Goal: Transaction & Acquisition: Obtain resource

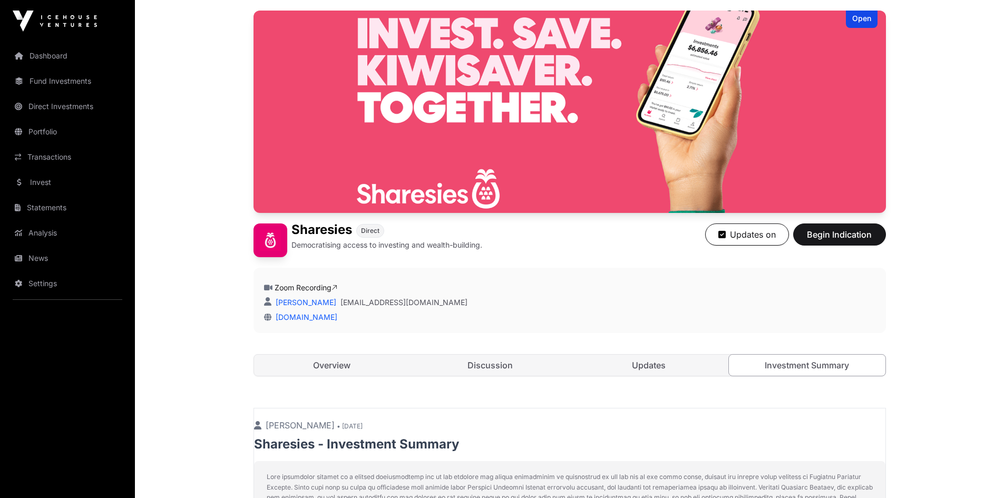
scroll to position [53, 0]
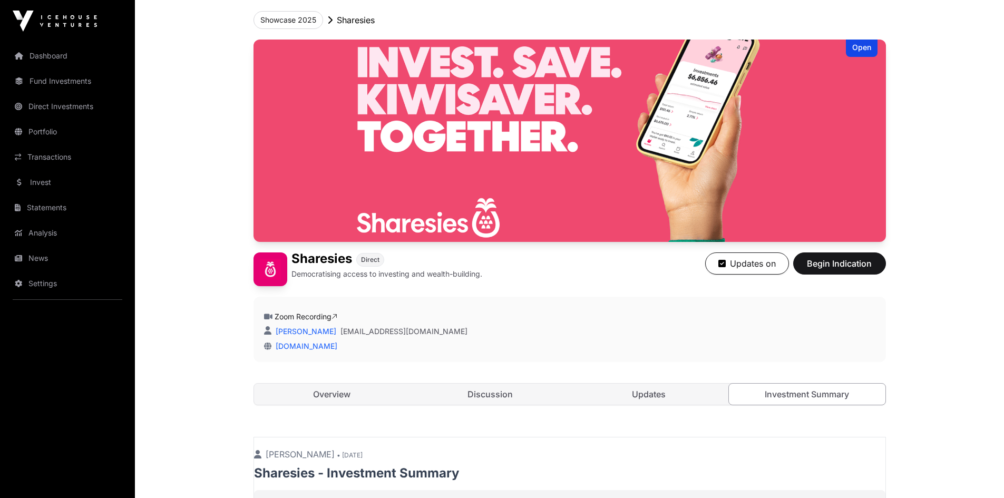
click at [36, 255] on link "News" at bounding box center [67, 258] width 118 height 23
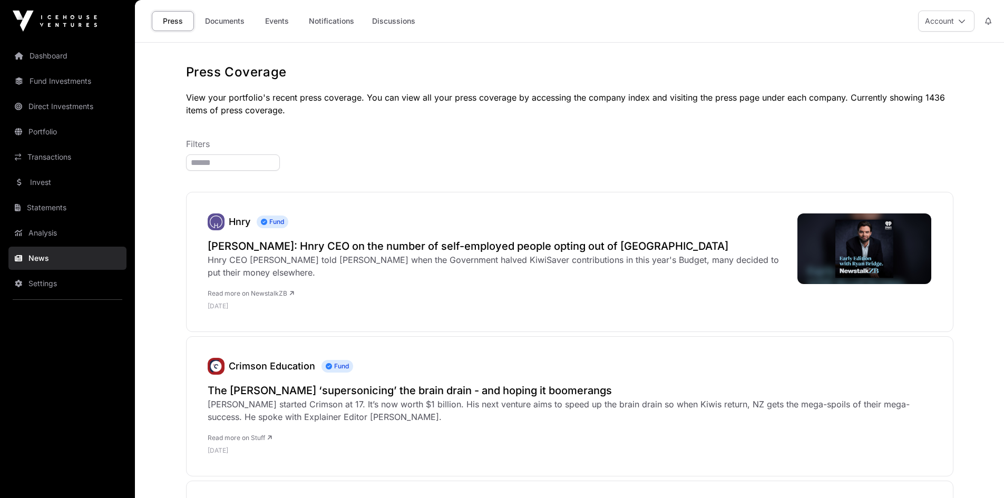
click at [233, 23] on link "Documents" at bounding box center [224, 21] width 53 height 20
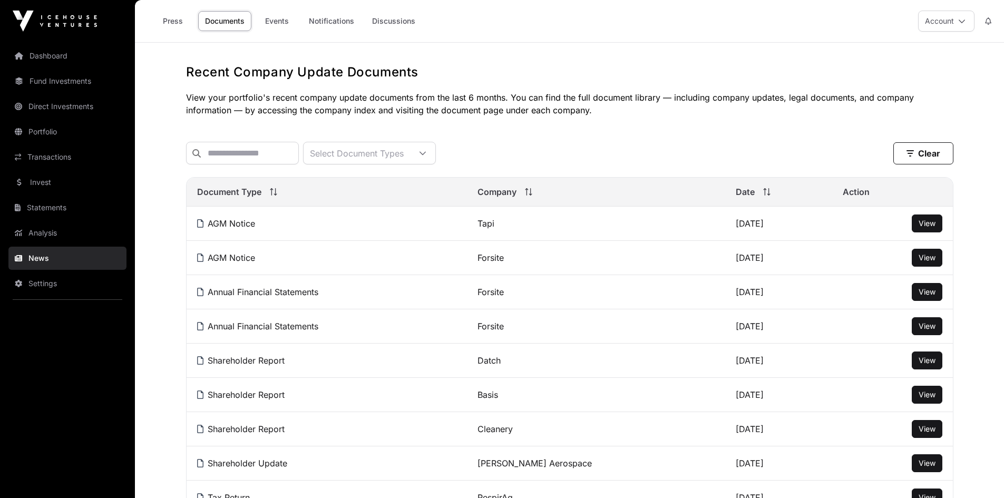
click at [277, 17] on link "Events" at bounding box center [277, 21] width 42 height 20
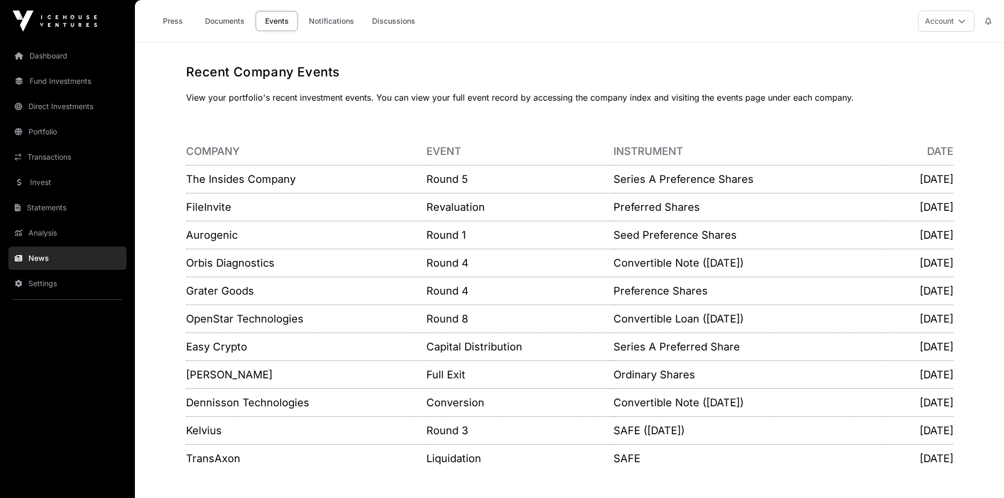
click at [40, 178] on link "Invest" at bounding box center [67, 182] width 118 height 23
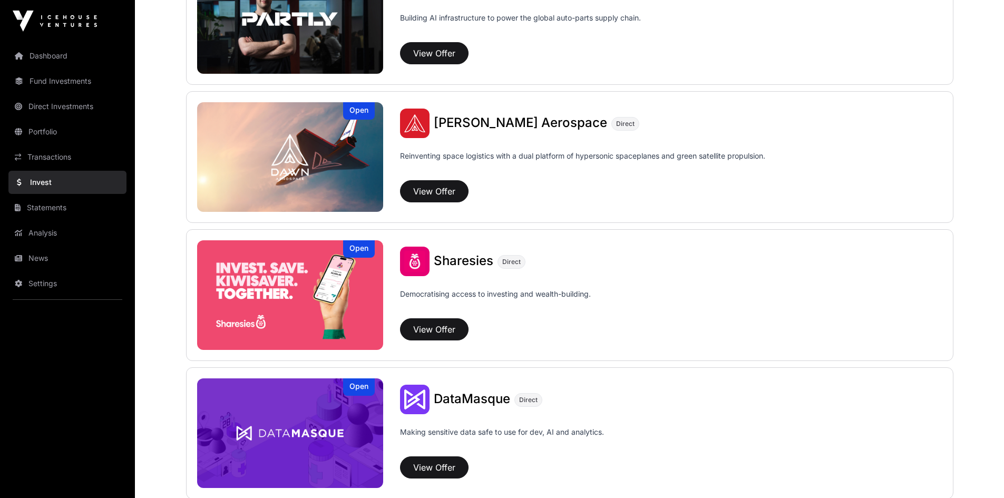
scroll to position [1159, 0]
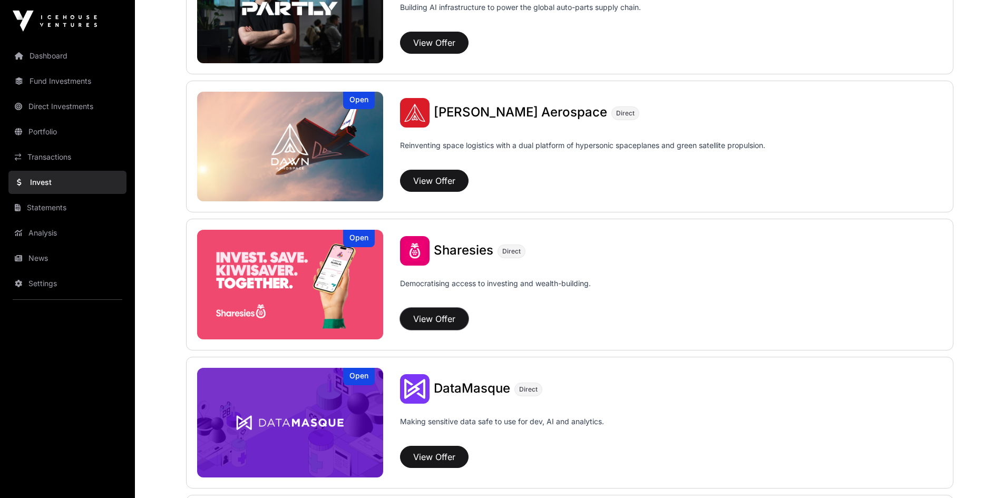
click at [415, 314] on button "View Offer" at bounding box center [434, 319] width 68 height 22
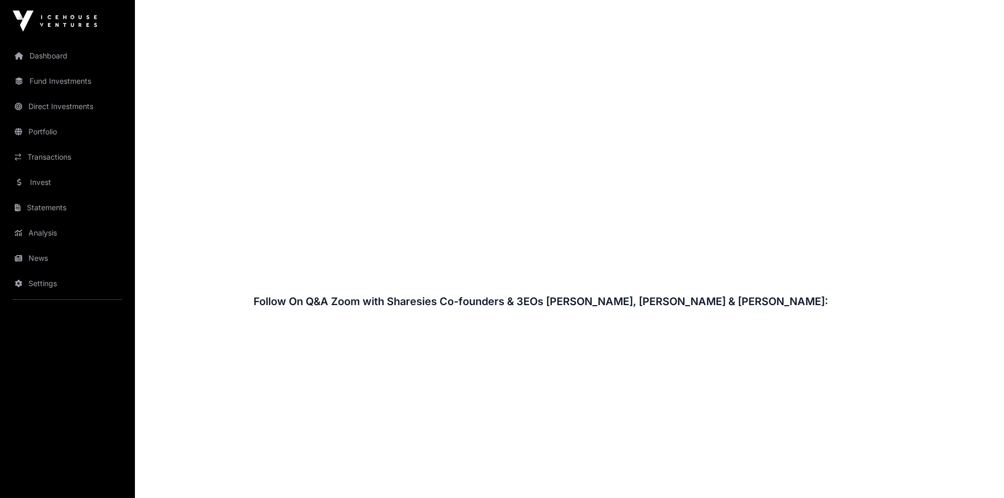
scroll to position [1212, 0]
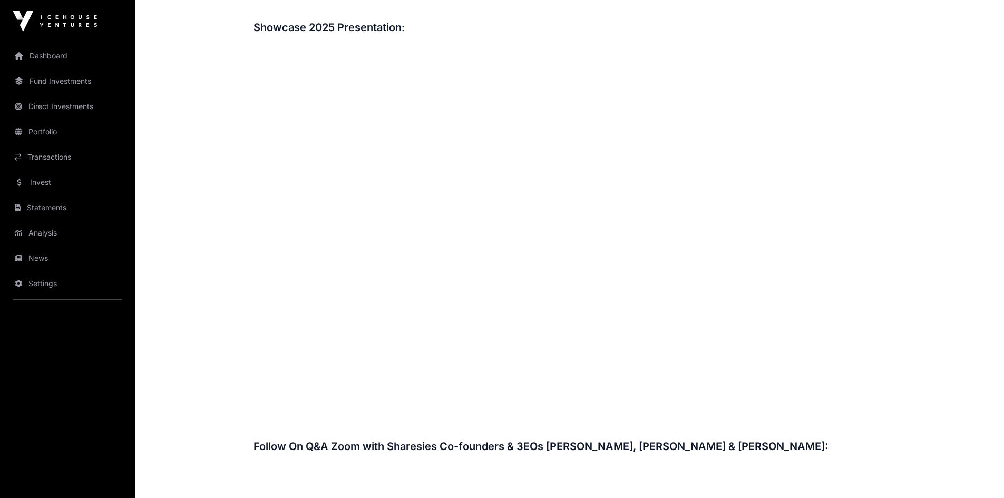
click at [37, 188] on link "Invest" at bounding box center [67, 182] width 118 height 23
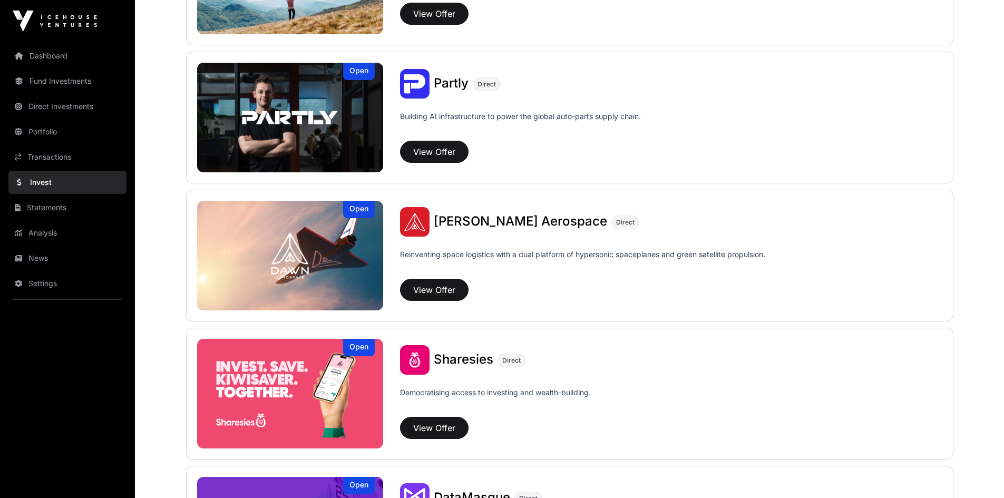
scroll to position [1054, 0]
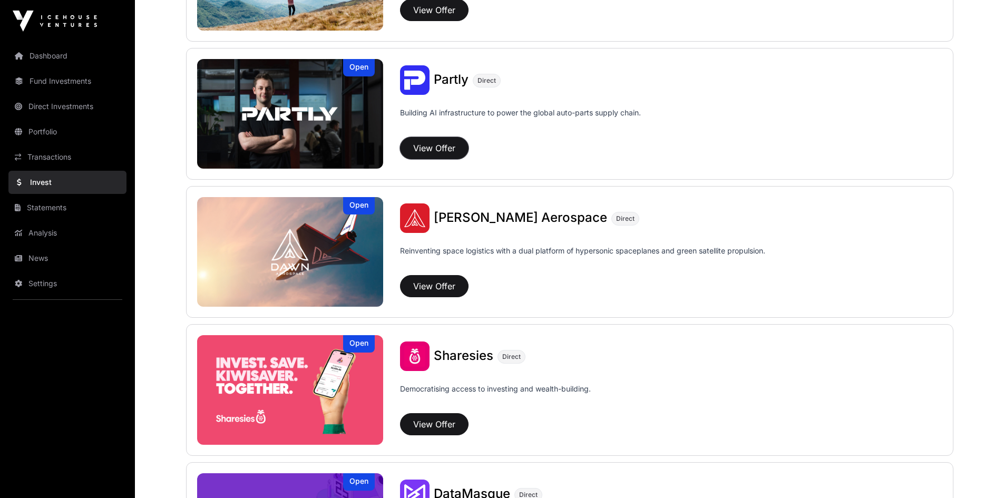
click at [433, 151] on button "View Offer" at bounding box center [434, 148] width 68 height 22
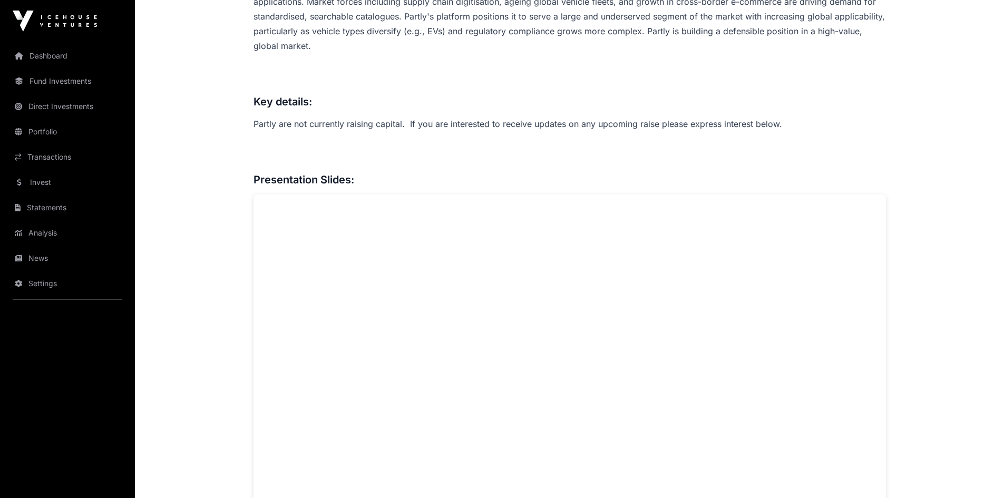
scroll to position [738, 0]
